Goal: Task Accomplishment & Management: Complete application form

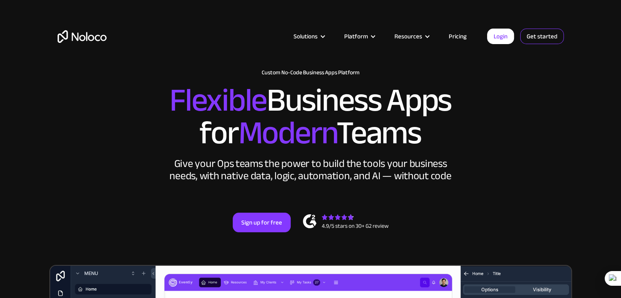
click at [539, 37] on link "Get started" at bounding box center [542, 37] width 44 height 16
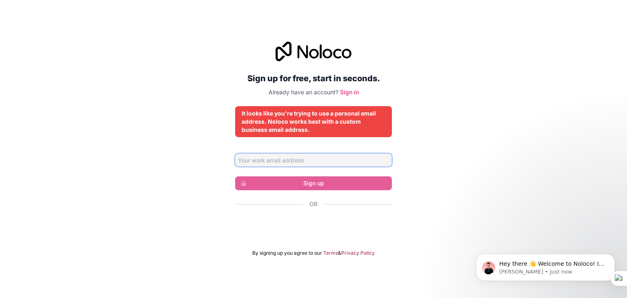
click at [286, 158] on input "Email address" at bounding box center [313, 160] width 157 height 13
type input "[EMAIL_ADDRESS][DOMAIN_NAME]"
drag, startPoint x: 320, startPoint y: 165, endPoint x: 172, endPoint y: 164, distance: 148.2
click at [172, 164] on div "Sign up for free, start in seconds. Already have an account? Sign in It looks l…" at bounding box center [313, 149] width 627 height 238
click at [238, 162] on input "Email address" at bounding box center [313, 160] width 157 height 13
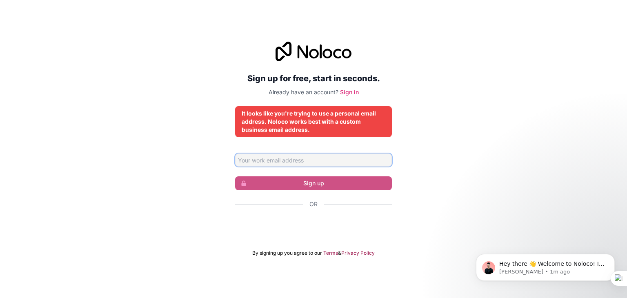
type input "[EMAIL_ADDRESS][DOMAIN_NAME]"
